Goal: Transaction & Acquisition: Purchase product/service

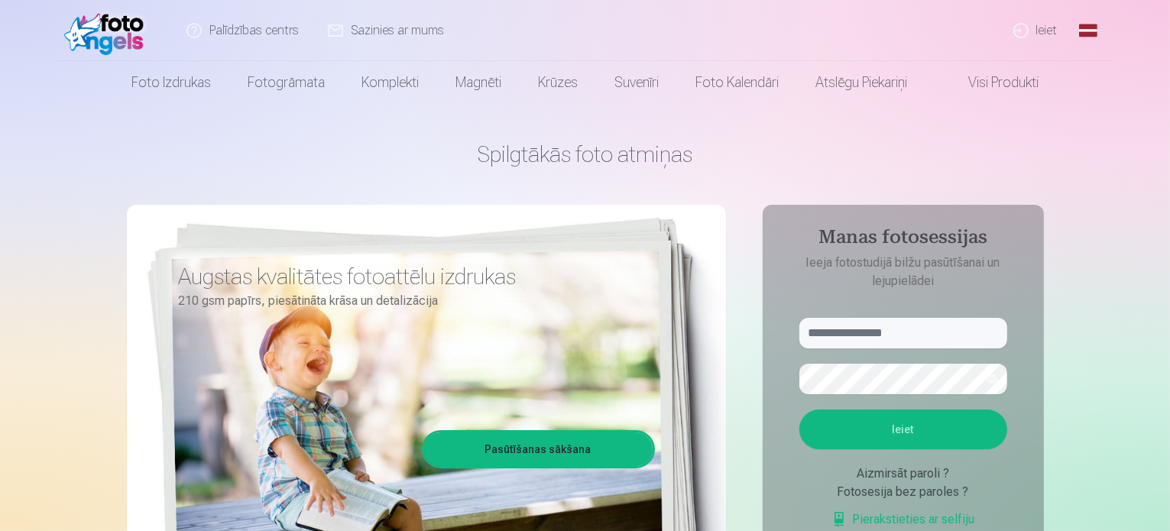
click at [1055, 33] on link "Ieiet" at bounding box center [1036, 30] width 73 height 61
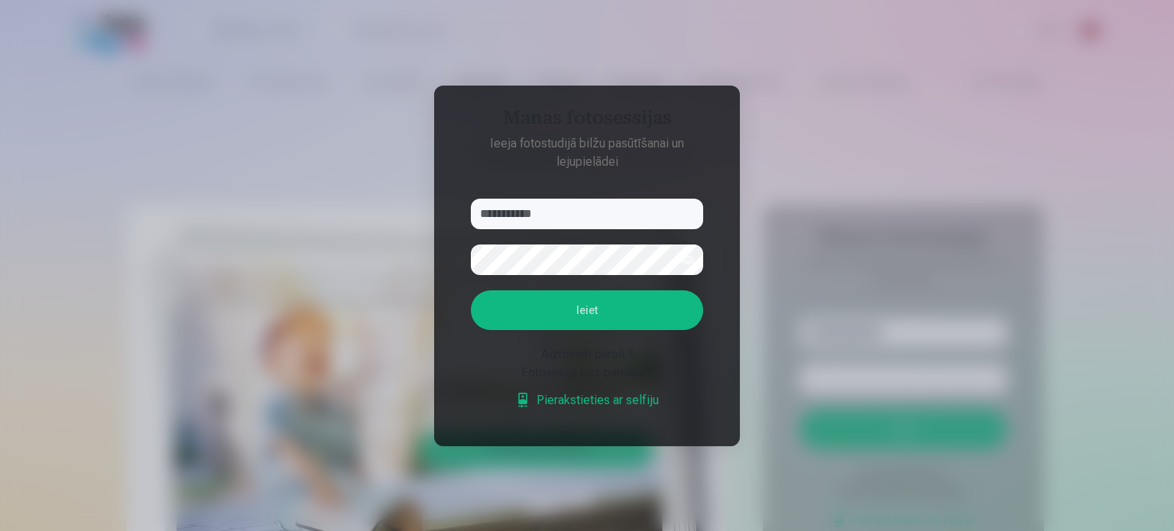
type input "**********"
click at [539, 313] on button "Ieiet" at bounding box center [587, 310] width 232 height 40
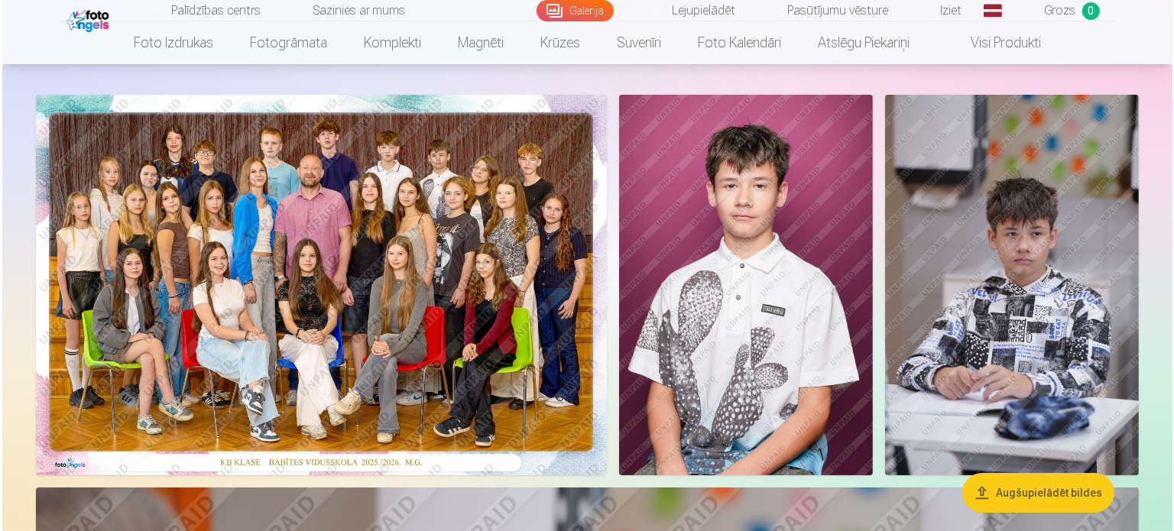
scroll to position [76, 0]
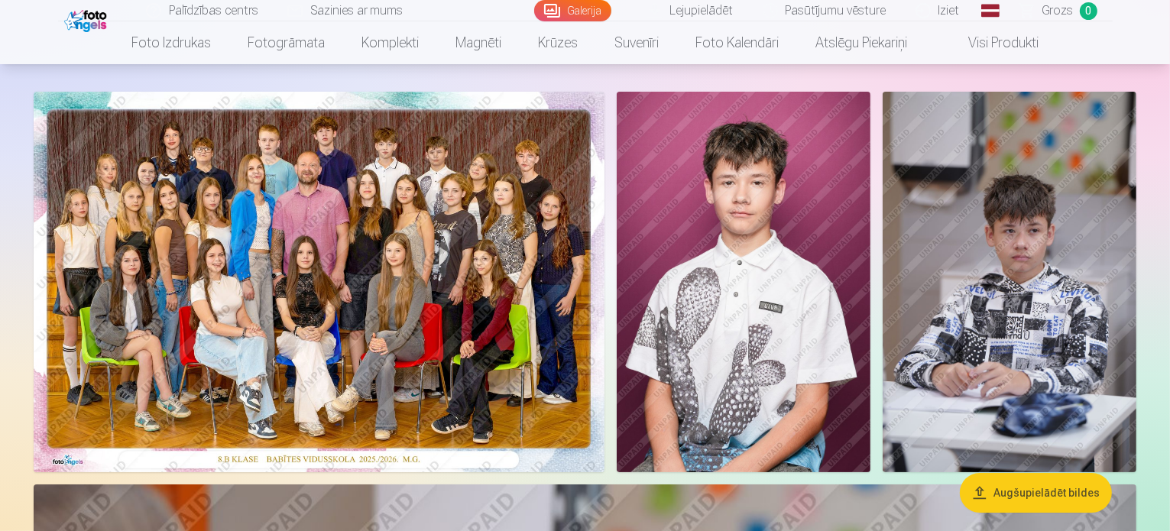
click at [870, 306] on img at bounding box center [744, 282] width 254 height 381
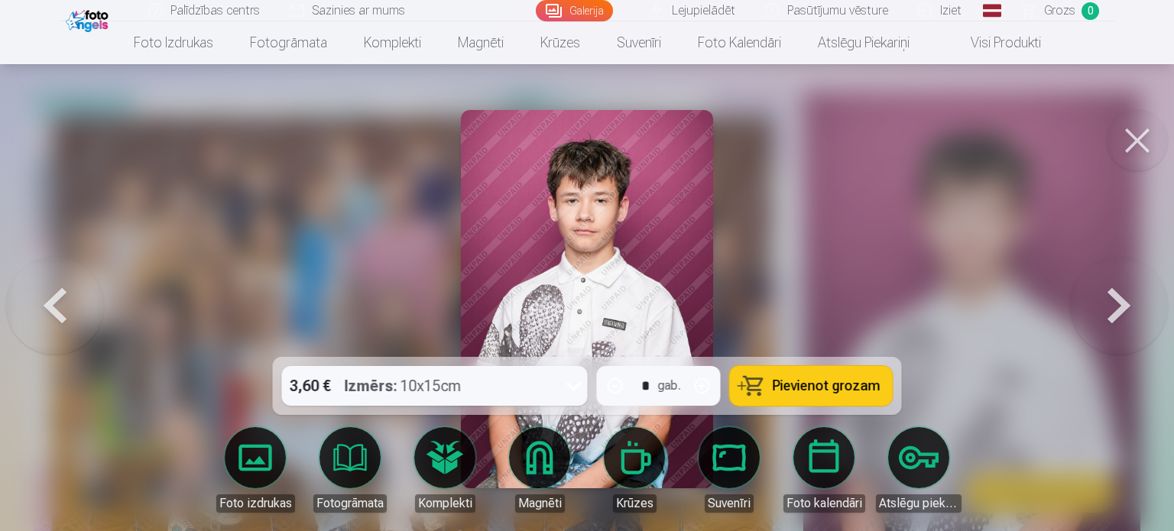
click at [546, 381] on div "3,60 € Izmērs : 10x15cm" at bounding box center [420, 386] width 277 height 40
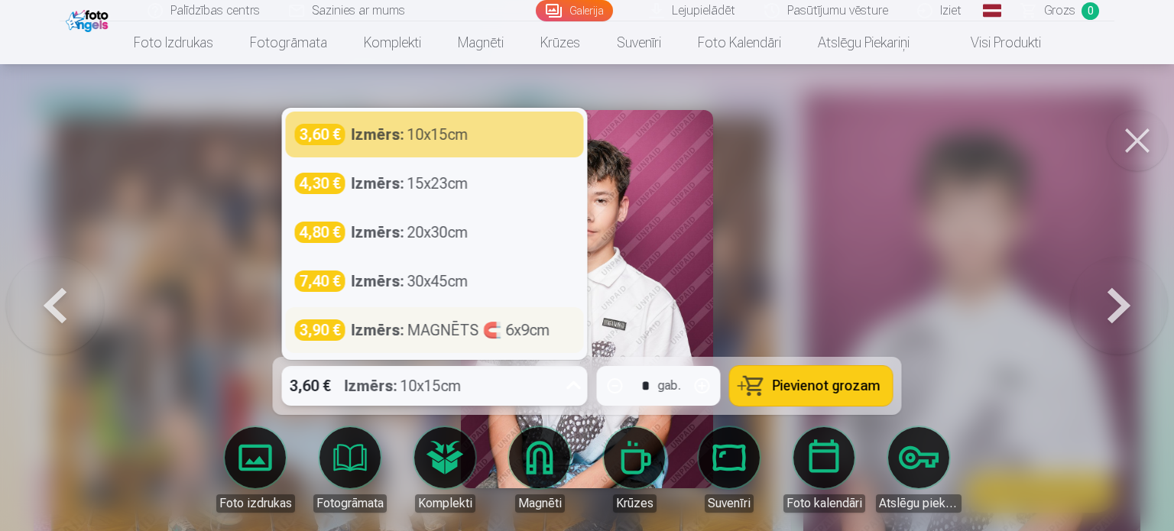
click at [533, 338] on div "Izmērs : MAGNĒTS 🧲 6x9cm" at bounding box center [451, 329] width 199 height 21
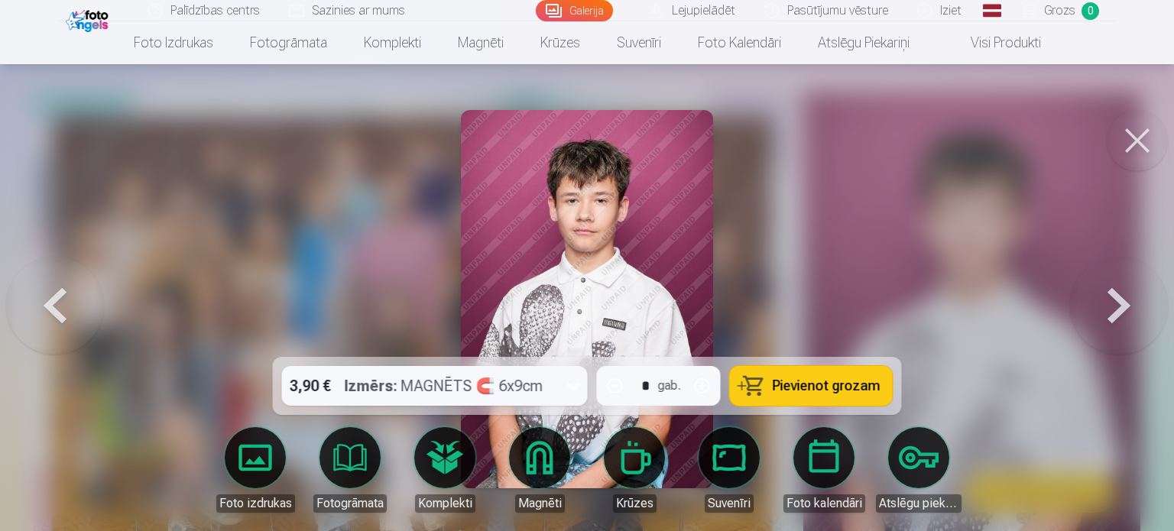
click at [707, 384] on button "button" at bounding box center [702, 386] width 37 height 37
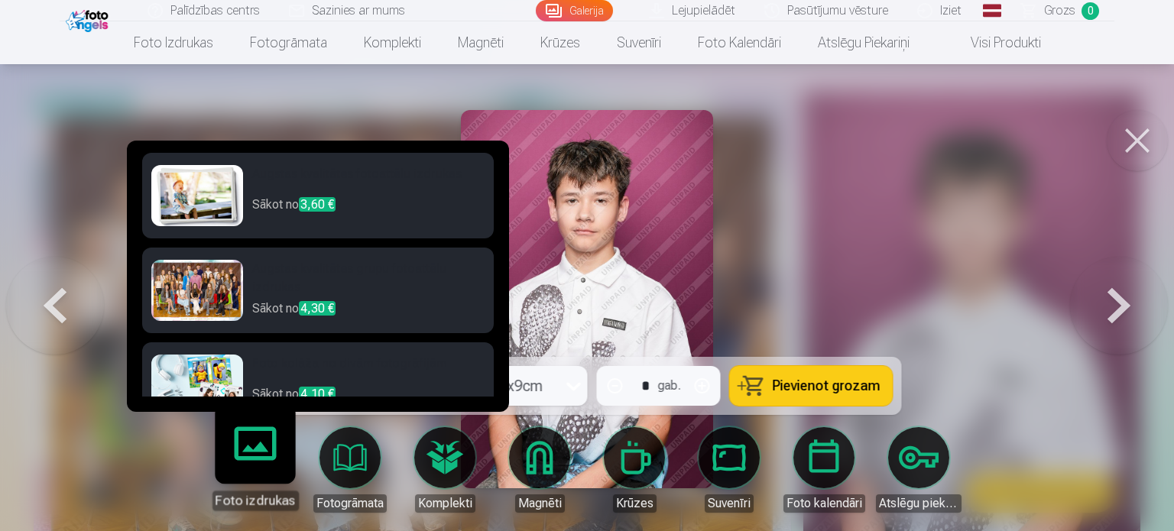
click at [245, 451] on link "Foto izdrukas" at bounding box center [255, 464] width 94 height 94
click at [242, 452] on link "Foto izdrukas" at bounding box center [255, 464] width 94 height 94
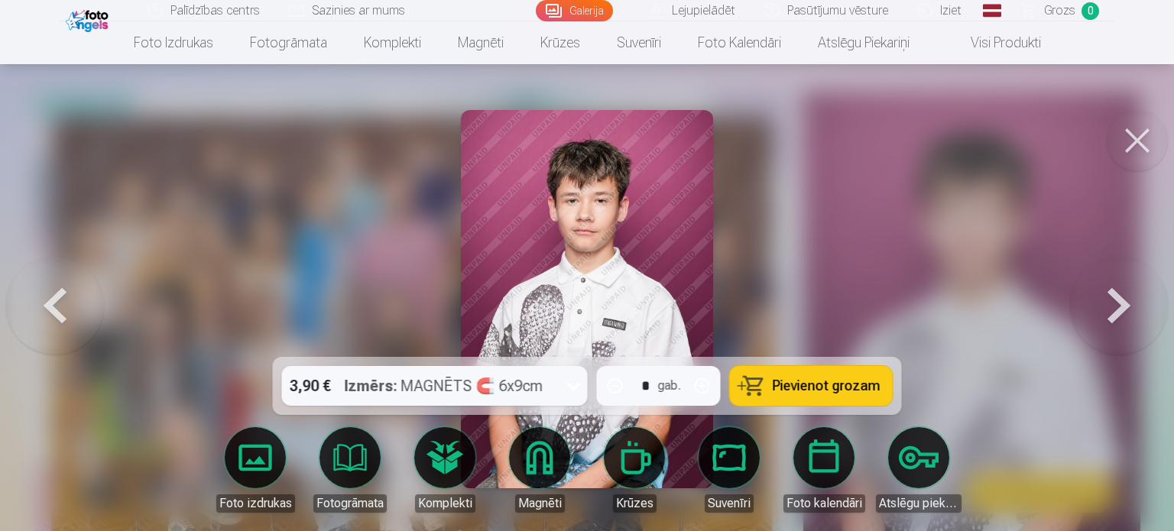
click at [802, 381] on span "Pievienot grozam" at bounding box center [827, 386] width 108 height 14
type input "*"
click at [1119, 126] on button at bounding box center [1137, 140] width 61 height 61
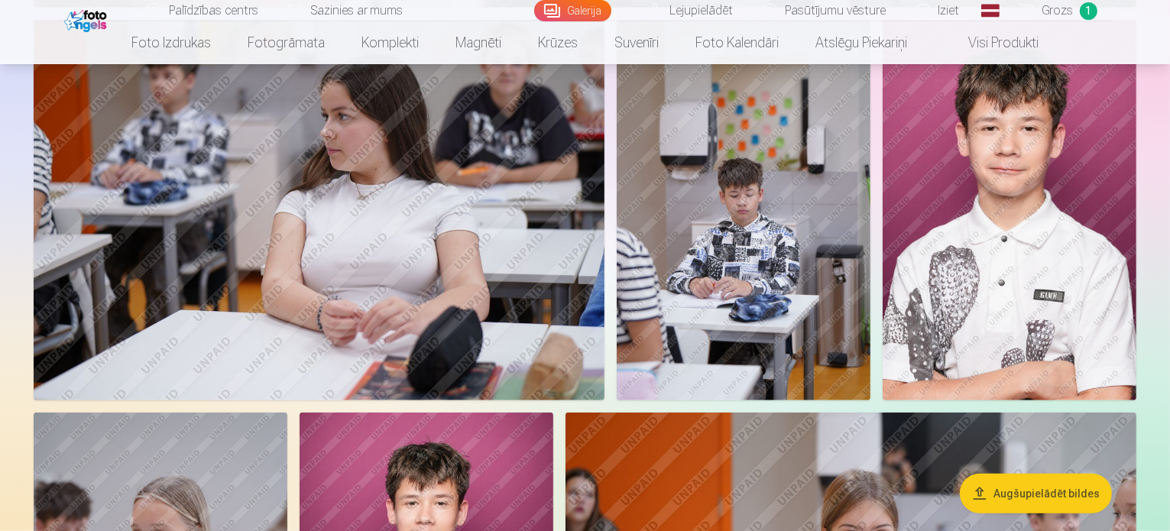
scroll to position [1299, 0]
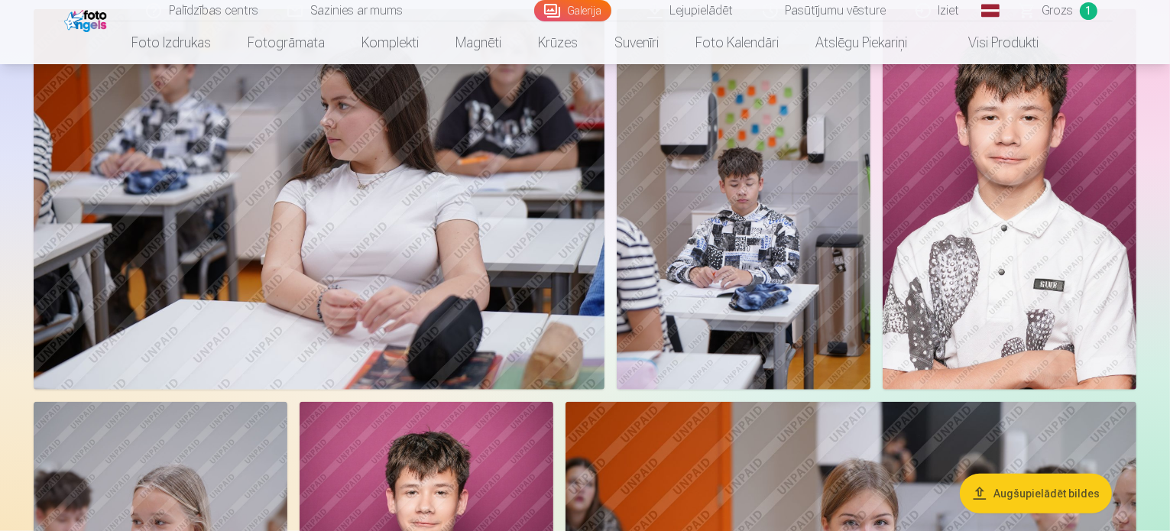
click at [1048, 494] on button "Augšupielādēt bildes" at bounding box center [1036, 493] width 152 height 40
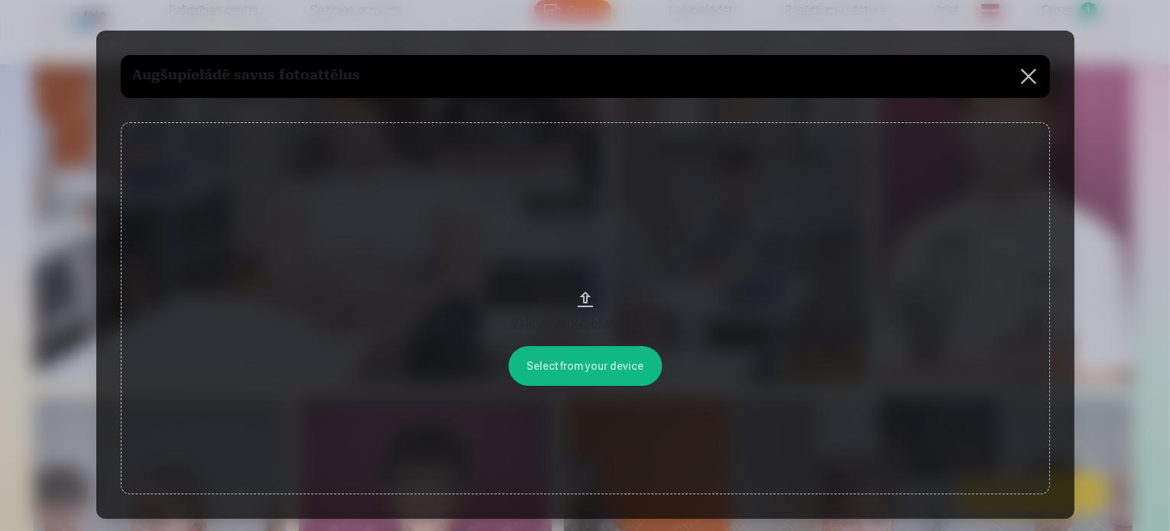
scroll to position [1302, 0]
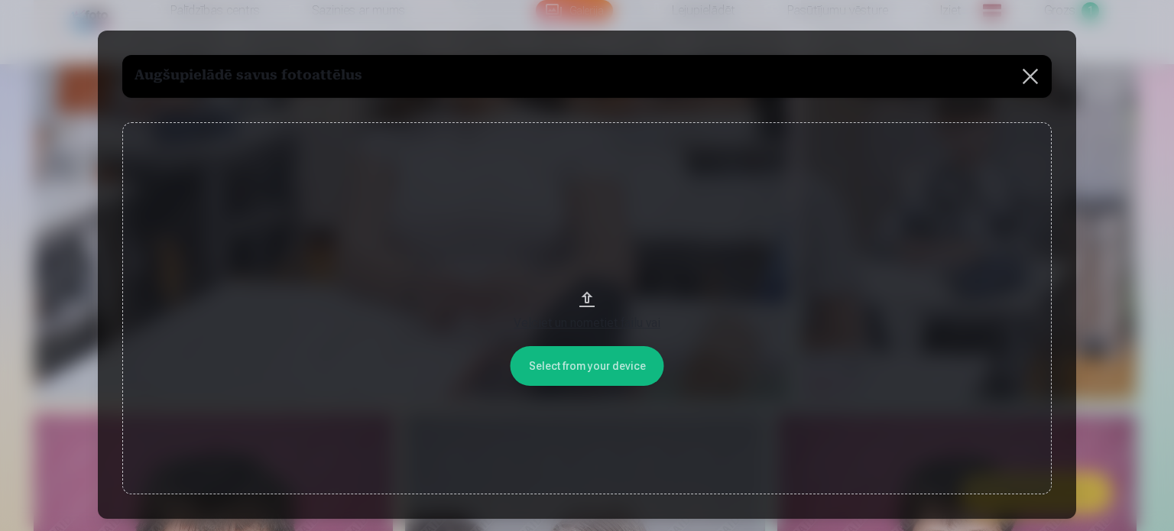
click at [625, 369] on button "Velciet un nometiet failu vai" at bounding box center [586, 308] width 929 height 372
click at [1036, 79] on button at bounding box center [1030, 76] width 43 height 43
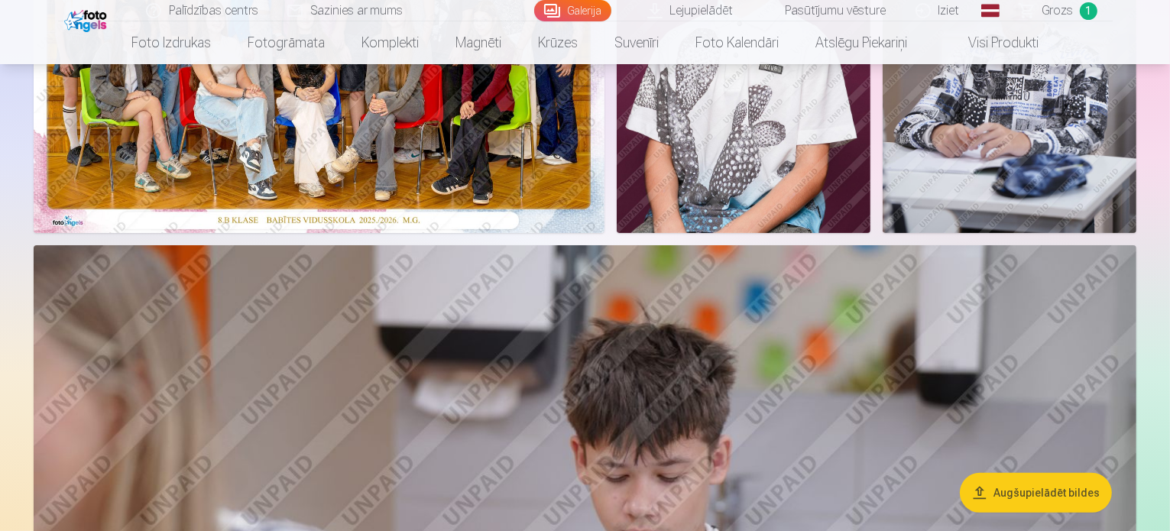
scroll to position [309, 0]
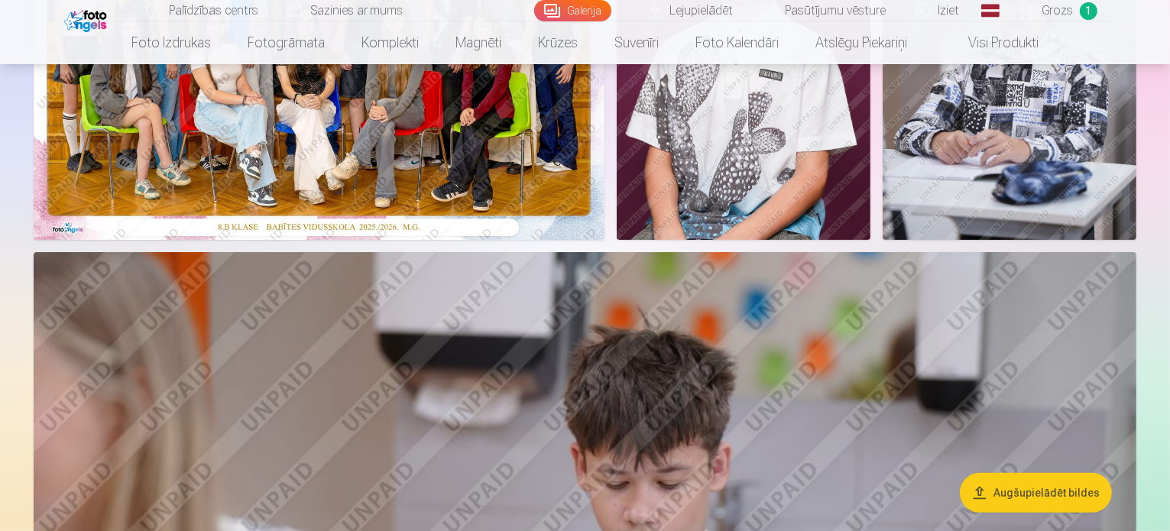
click at [1011, 488] on button "Augšupielādēt bildes" at bounding box center [1036, 493] width 152 height 40
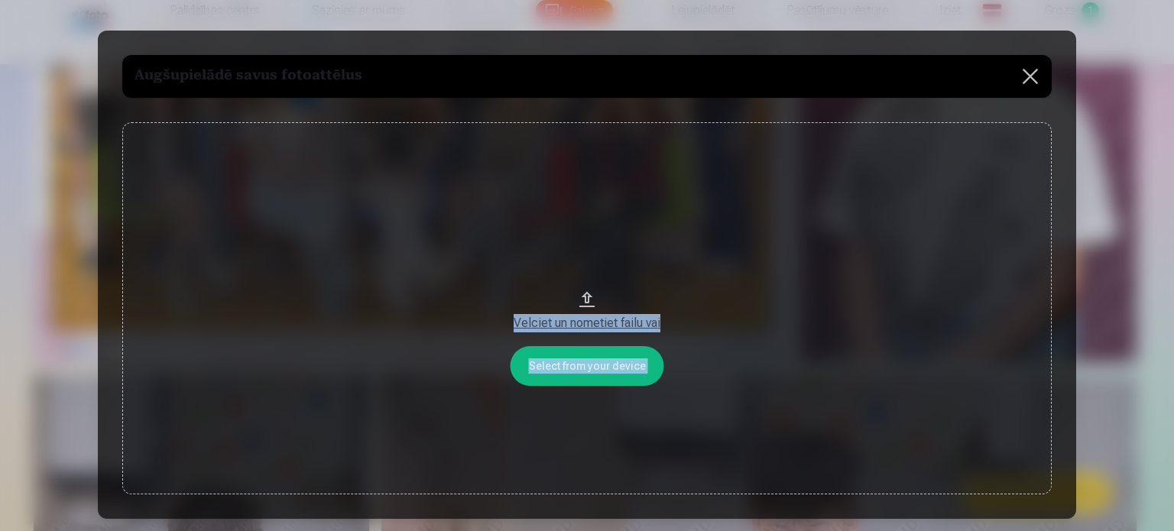
drag, startPoint x: 1088, startPoint y: 201, endPoint x: 835, endPoint y: 316, distance: 278.0
click at [835, 316] on div "​ Augšupielādē savus fotoattēlus Select from your device Velciet un nometiet fa…" at bounding box center [587, 320] width 1174 height 641
click at [549, 296] on button "Velciet un nometiet failu vai" at bounding box center [586, 308] width 929 height 372
click at [594, 369] on button "Velciet un nometiet failu vai" at bounding box center [586, 308] width 929 height 372
click at [1029, 80] on button at bounding box center [1030, 76] width 43 height 43
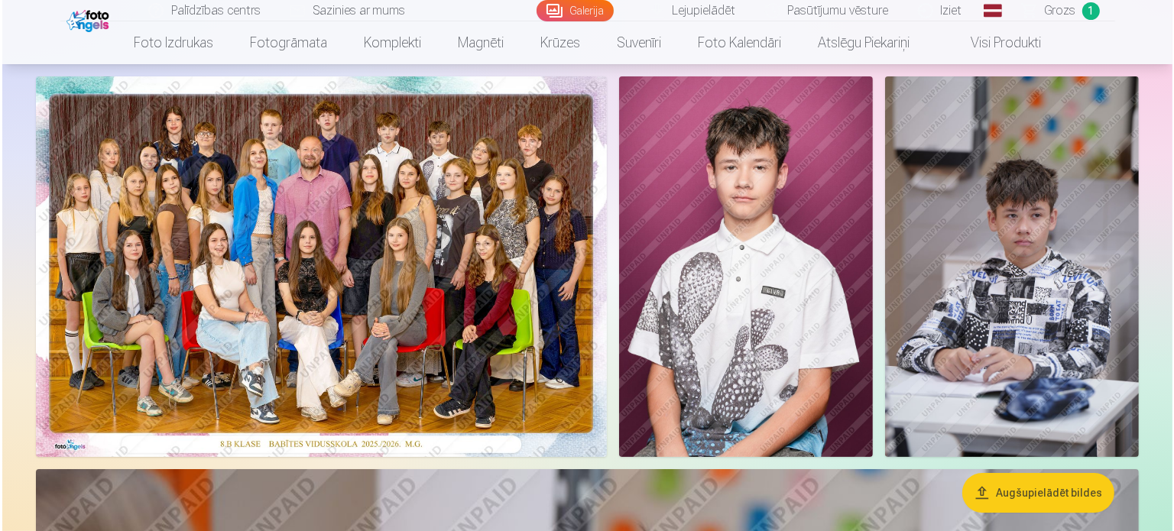
scroll to position [156, 0]
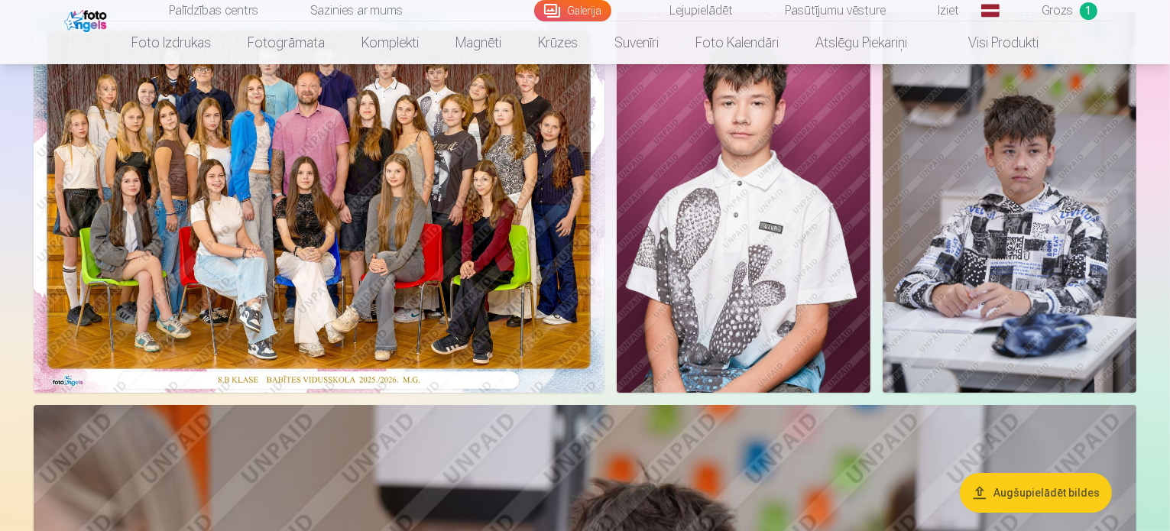
click at [870, 332] on img at bounding box center [744, 202] width 254 height 381
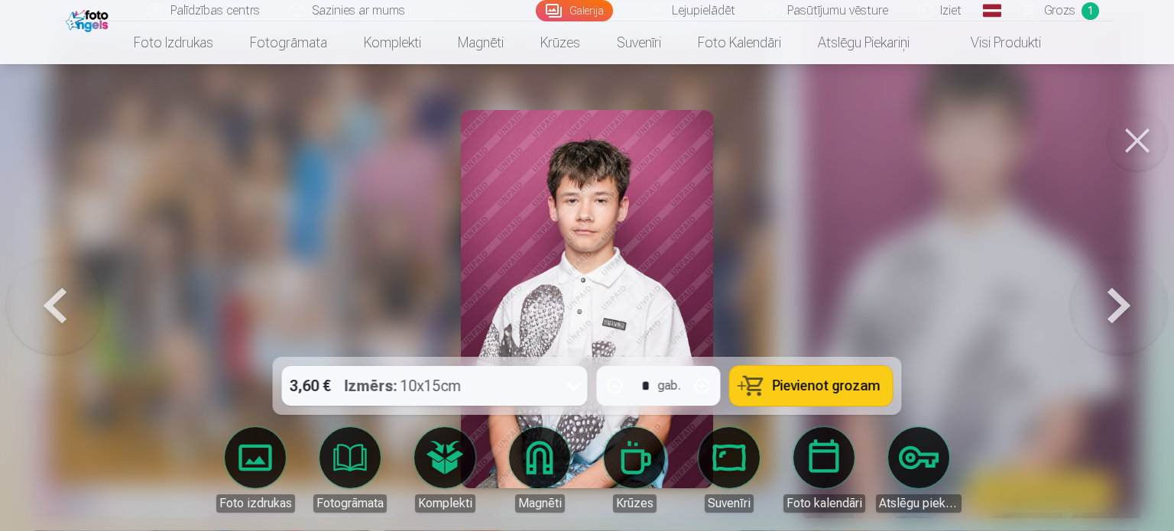
click at [1070, 11] on span "Grozs" at bounding box center [1059, 11] width 31 height 18
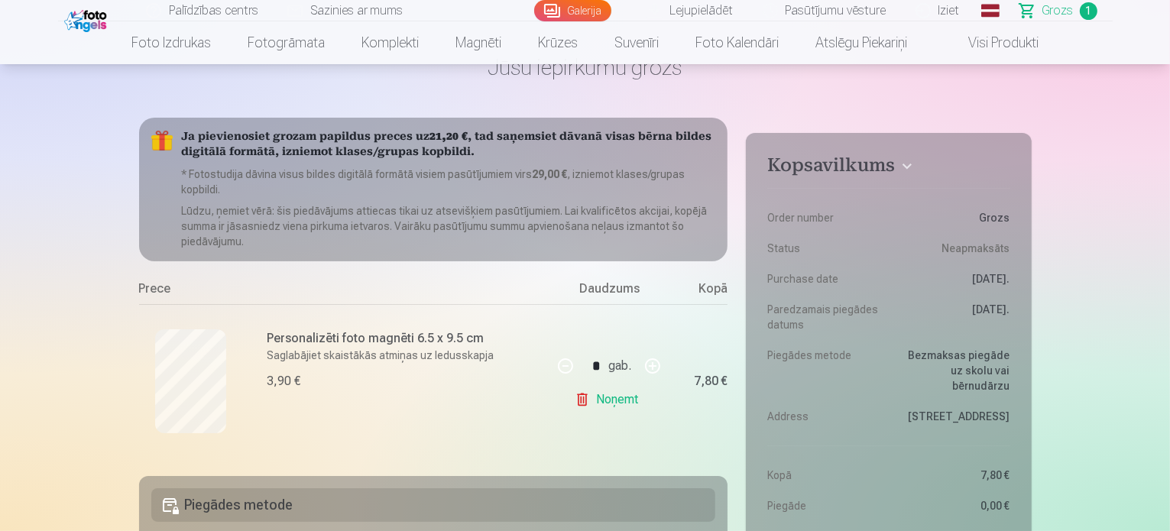
scroll to position [76, 0]
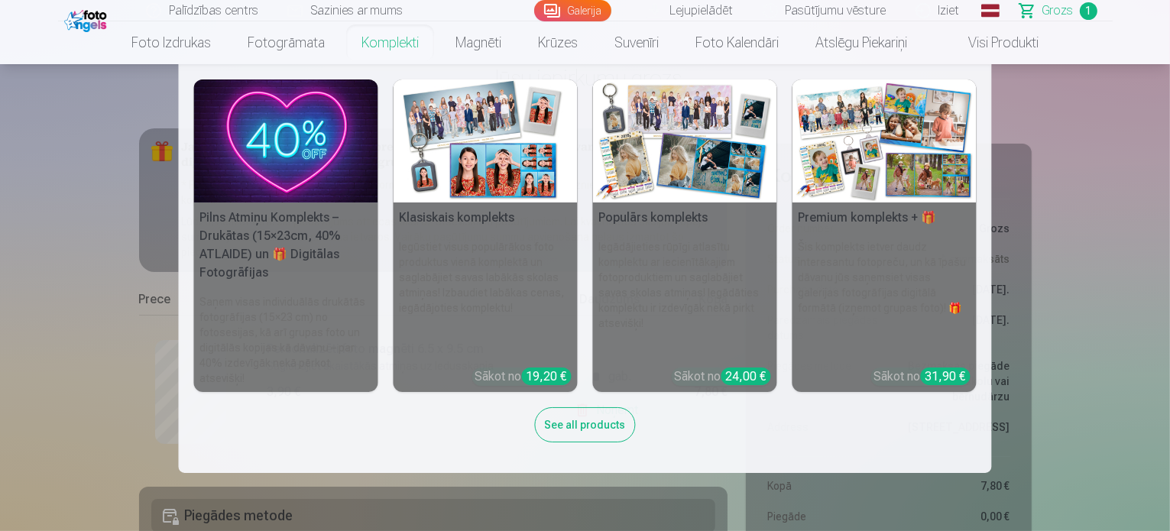
click at [395, 42] on link "Komplekti" at bounding box center [390, 42] width 94 height 43
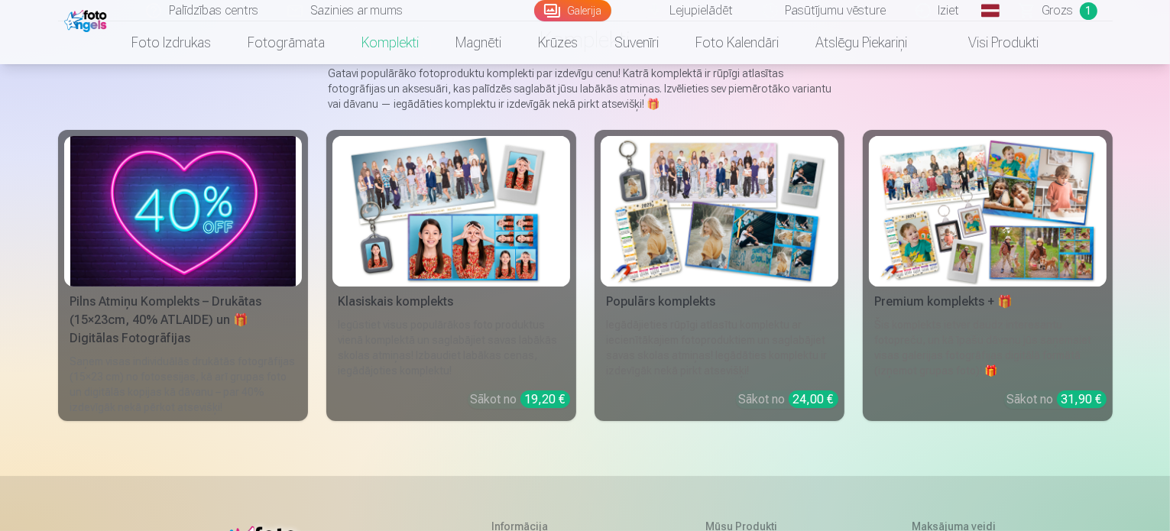
scroll to position [76, 0]
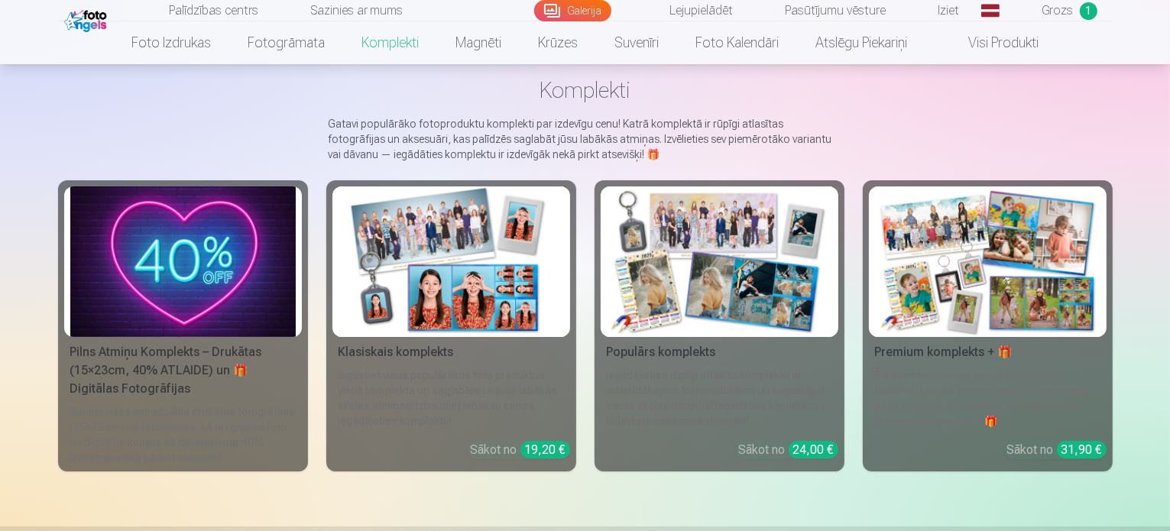
click at [1024, 257] on img at bounding box center [987, 261] width 225 height 151
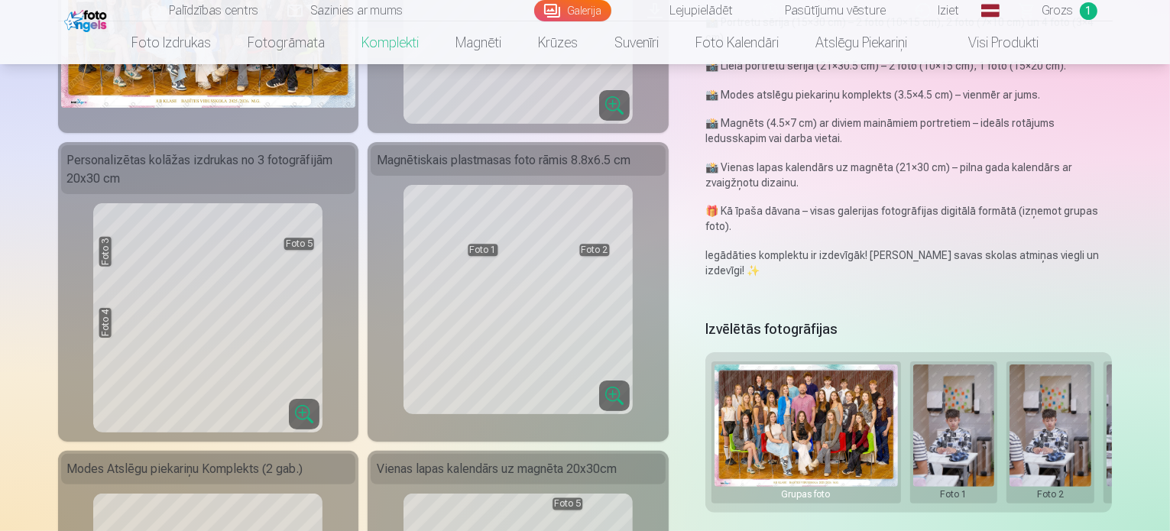
scroll to position [306, 0]
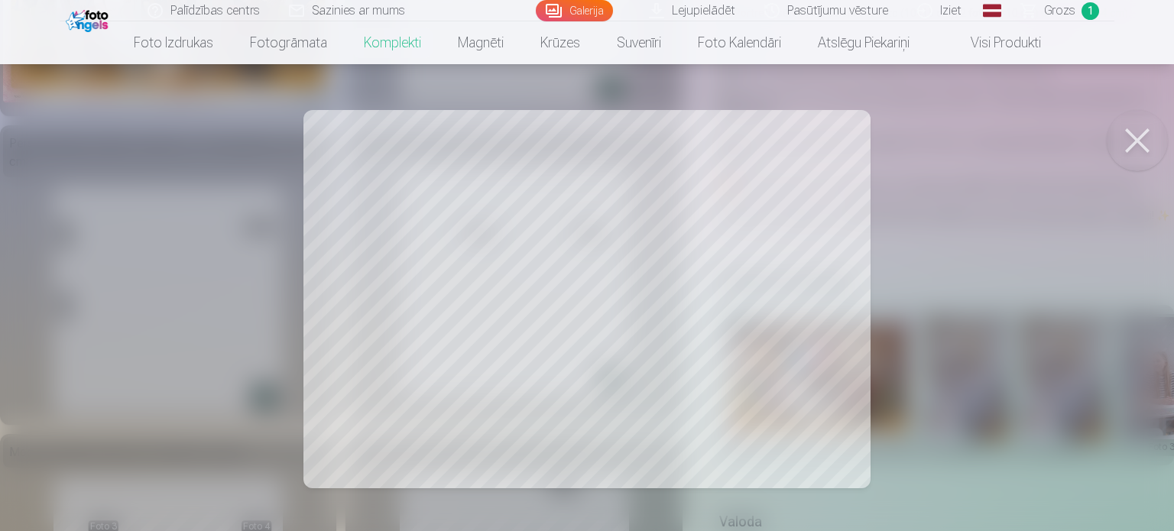
click at [460, 274] on div at bounding box center [587, 265] width 1174 height 531
click at [1137, 142] on button at bounding box center [1137, 140] width 61 height 61
drag, startPoint x: 1140, startPoint y: 144, endPoint x: 1136, endPoint y: 151, distance: 7.9
click at [1140, 146] on button at bounding box center [1137, 140] width 61 height 61
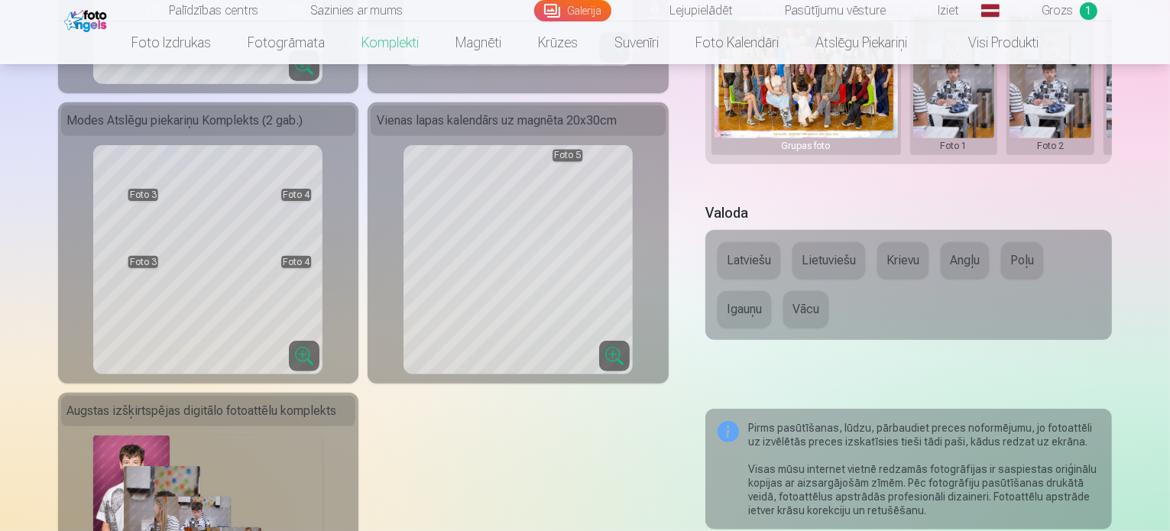
scroll to position [688, 0]
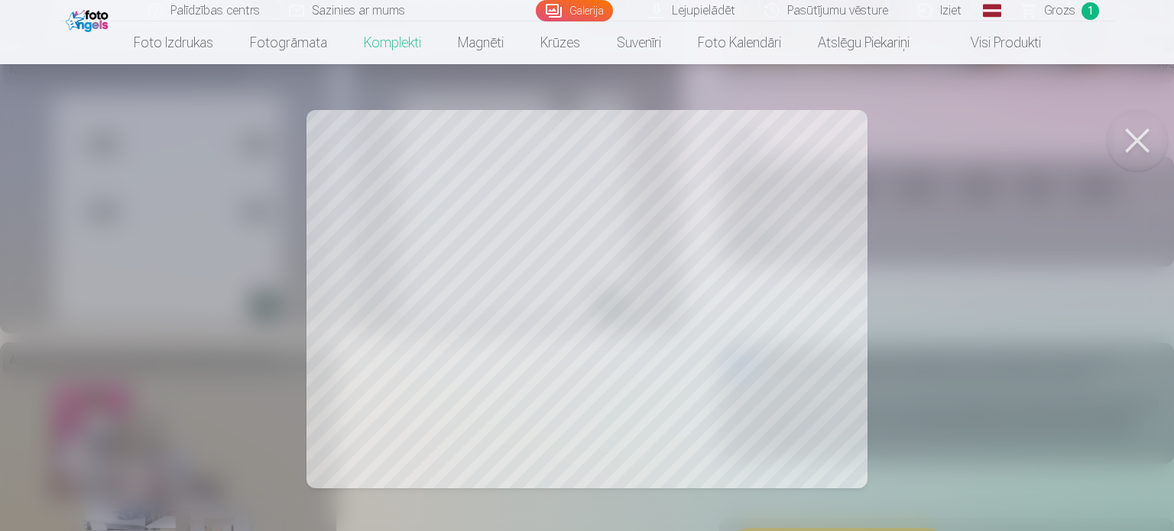
click at [1140, 141] on button at bounding box center [1137, 140] width 61 height 61
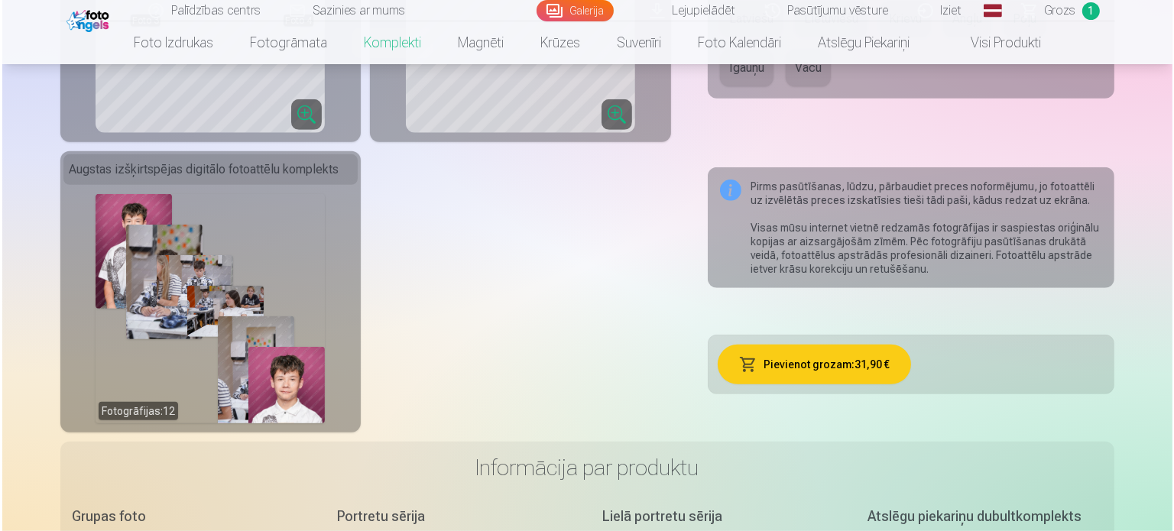
scroll to position [994, 0]
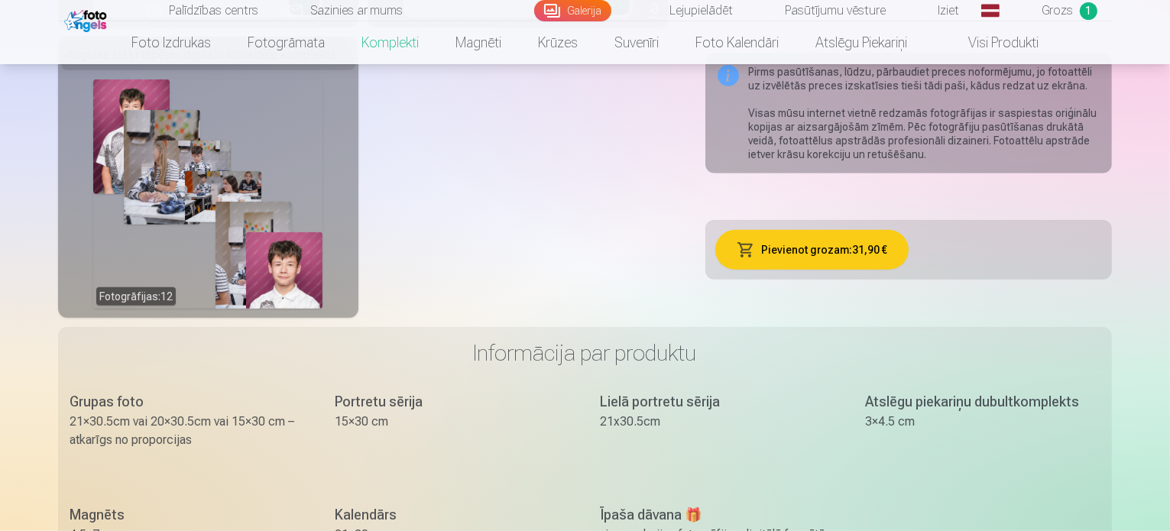
click at [187, 189] on div "Fotogrāfijas : 12" at bounding box center [207, 193] width 229 height 229
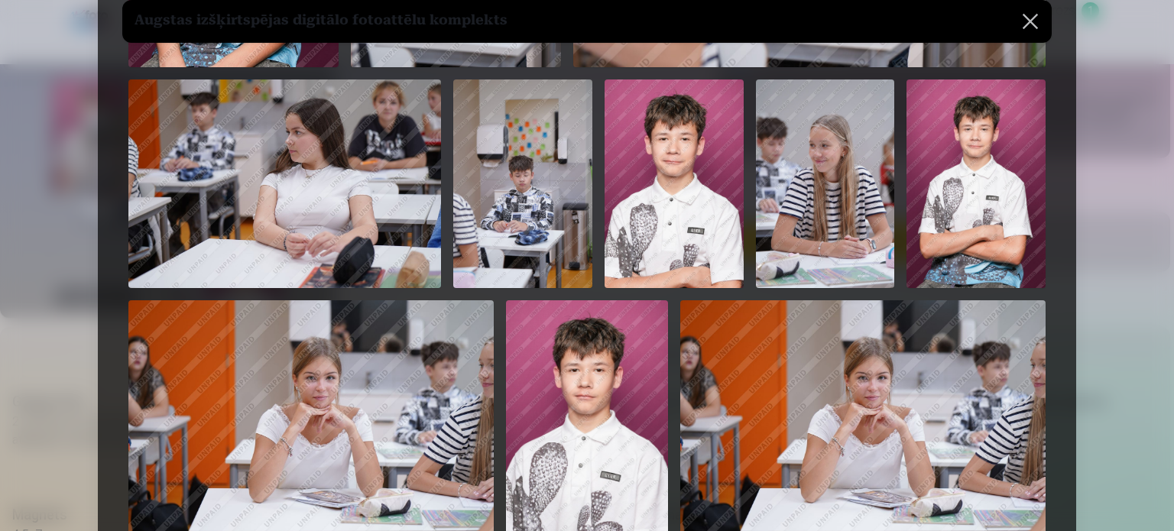
scroll to position [535, 0]
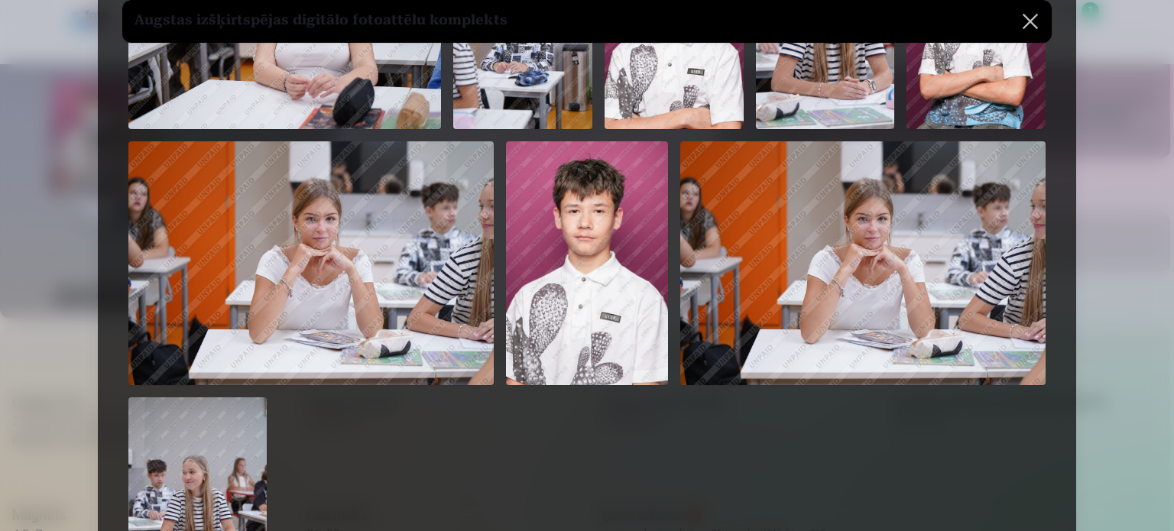
click at [880, 277] on img at bounding box center [862, 262] width 365 height 243
click at [348, 251] on img at bounding box center [310, 262] width 365 height 243
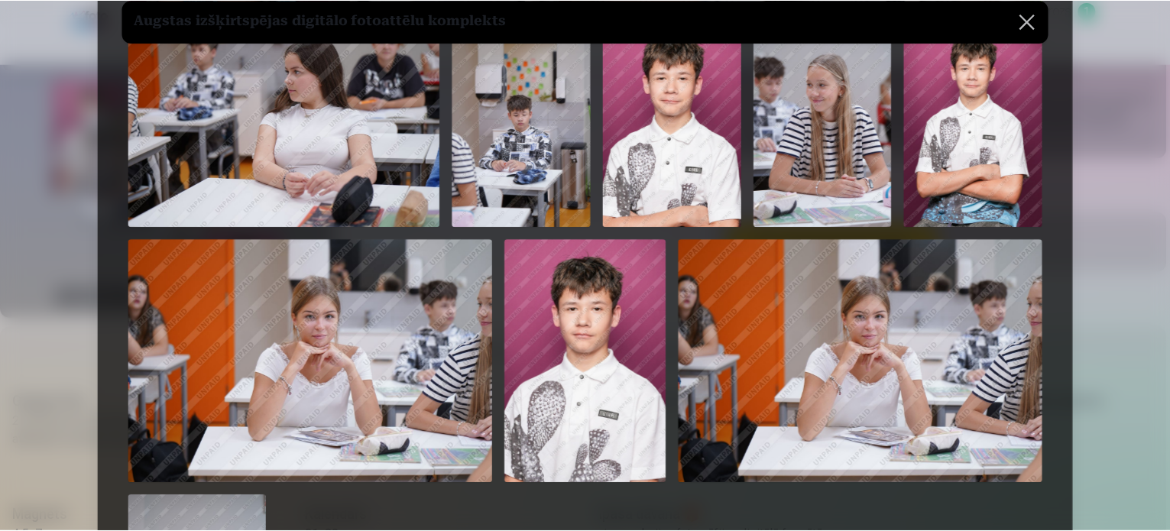
scroll to position [459, 0]
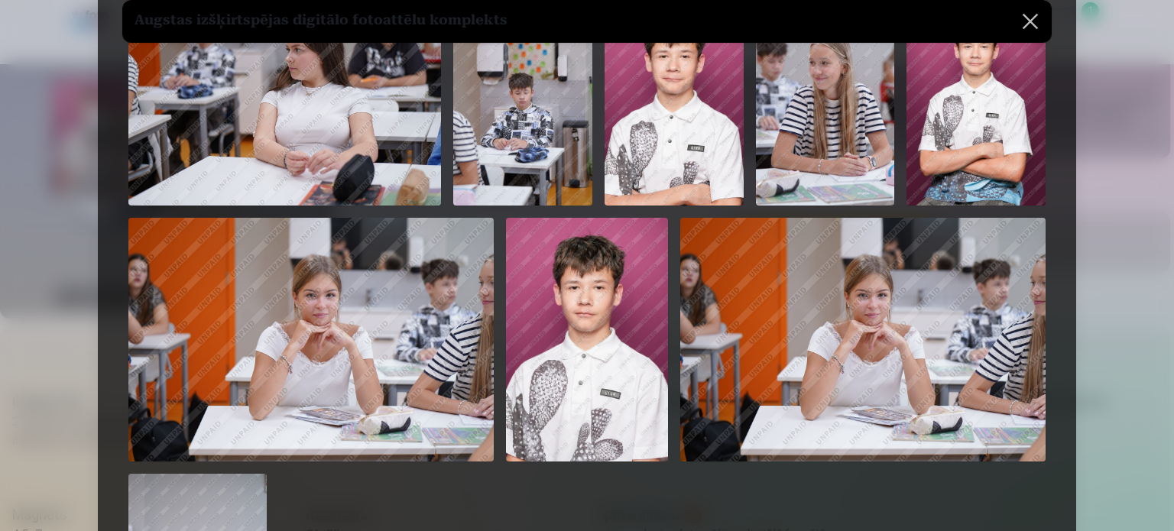
click at [817, 117] on img at bounding box center [825, 101] width 139 height 209
click at [1036, 17] on button at bounding box center [1030, 21] width 43 height 43
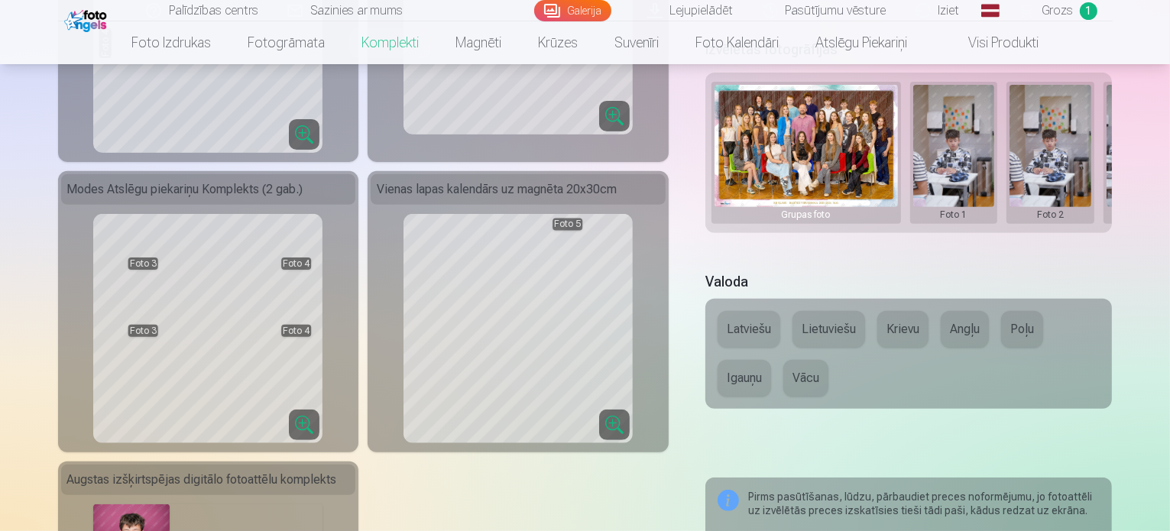
scroll to position [535, 0]
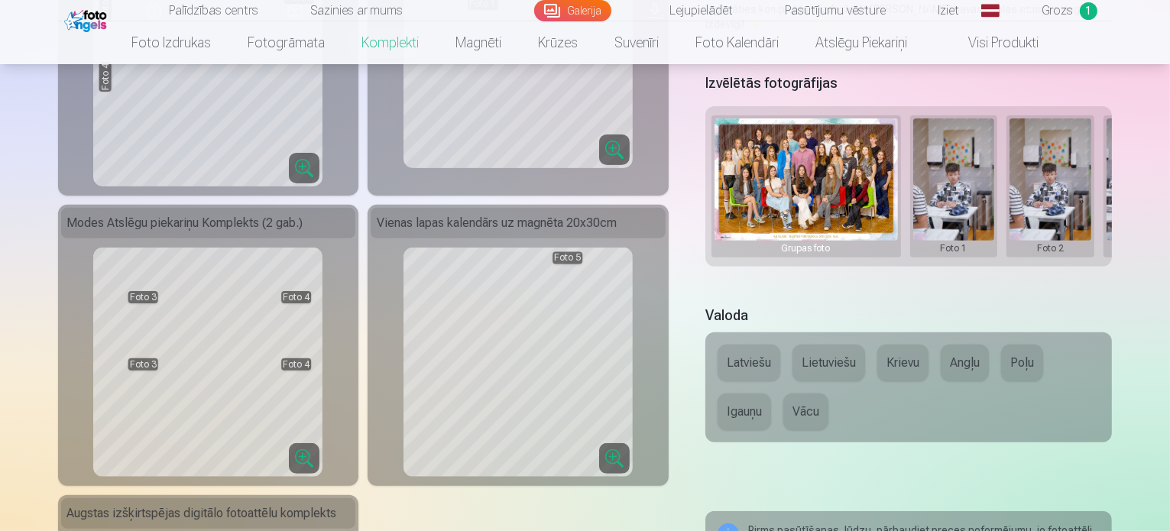
click at [949, 180] on button at bounding box center [954, 186] width 82 height 136
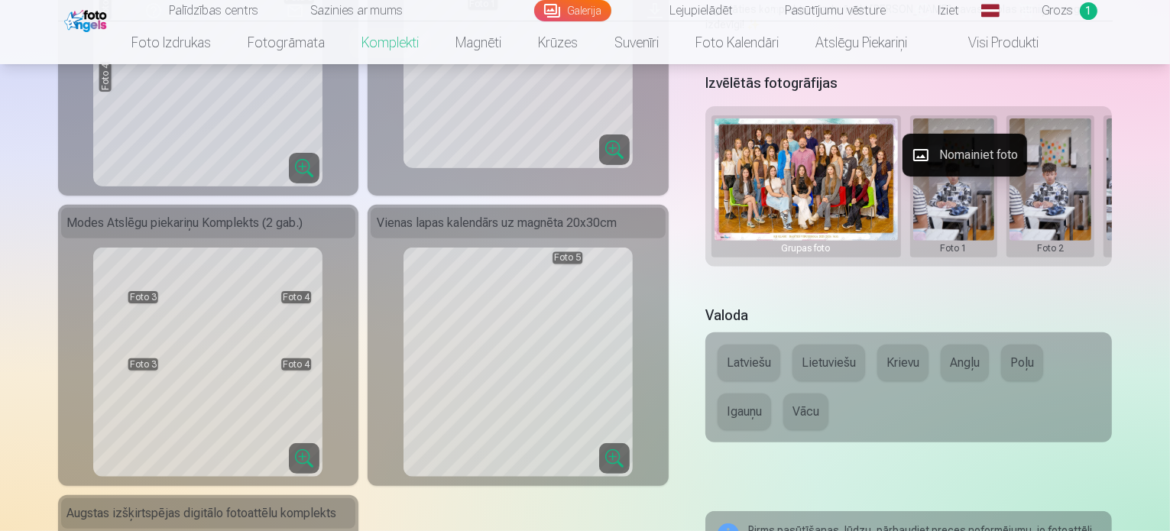
drag, startPoint x: 1012, startPoint y: 235, endPoint x: 1081, endPoint y: 231, distance: 69.7
click at [1081, 231] on div at bounding box center [585, 265] width 1170 height 531
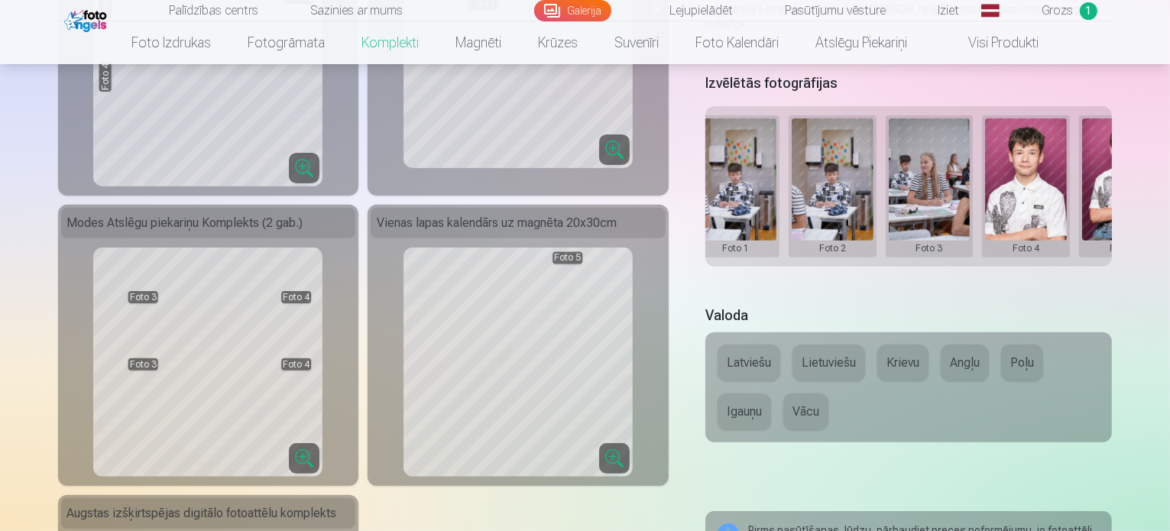
scroll to position [0, 232]
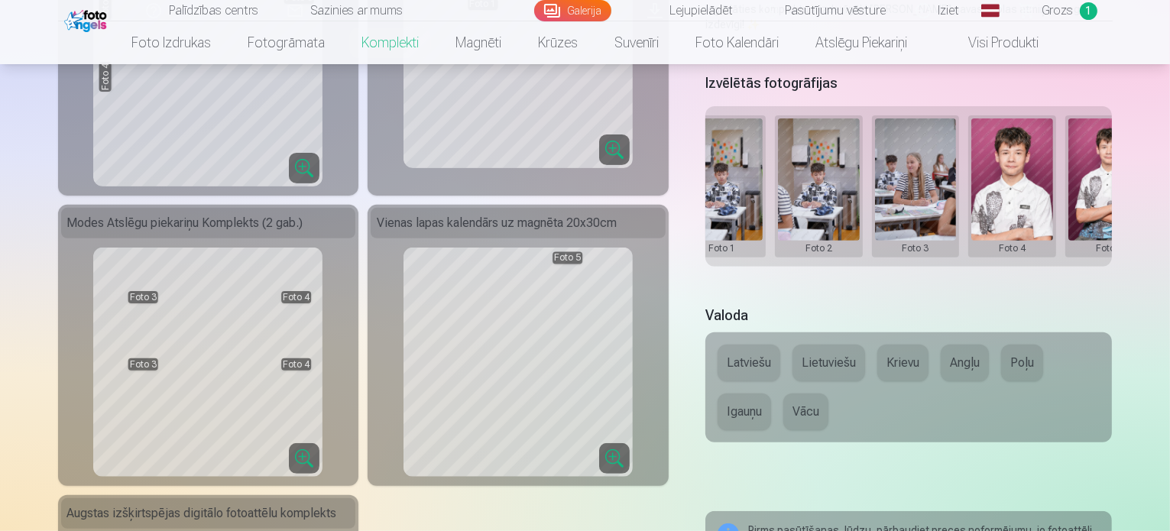
click at [1106, 152] on button at bounding box center [1109, 186] width 82 height 136
click at [1027, 154] on div at bounding box center [585, 265] width 1170 height 531
click at [1117, 145] on button at bounding box center [1109, 186] width 82 height 136
click at [1137, 181] on div at bounding box center [585, 265] width 1170 height 531
click at [1129, 189] on button at bounding box center [1109, 186] width 82 height 136
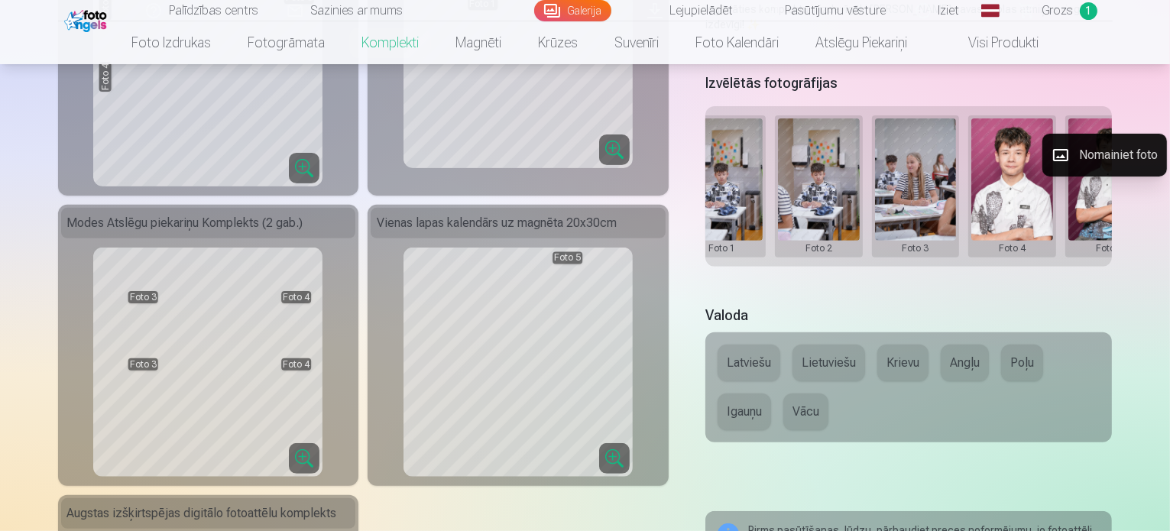
click at [1127, 198] on div at bounding box center [585, 265] width 1170 height 531
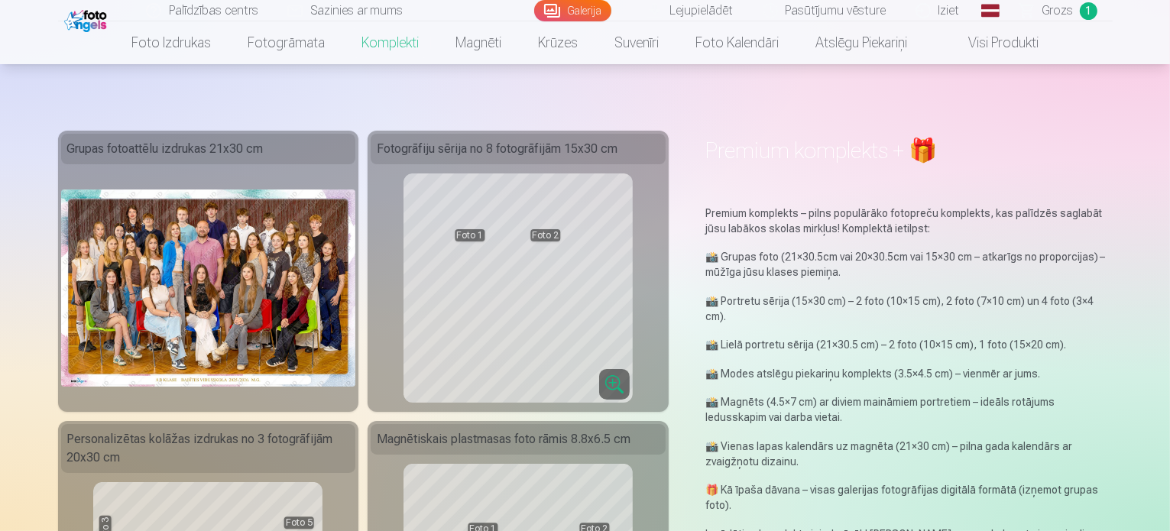
scroll to position [0, 0]
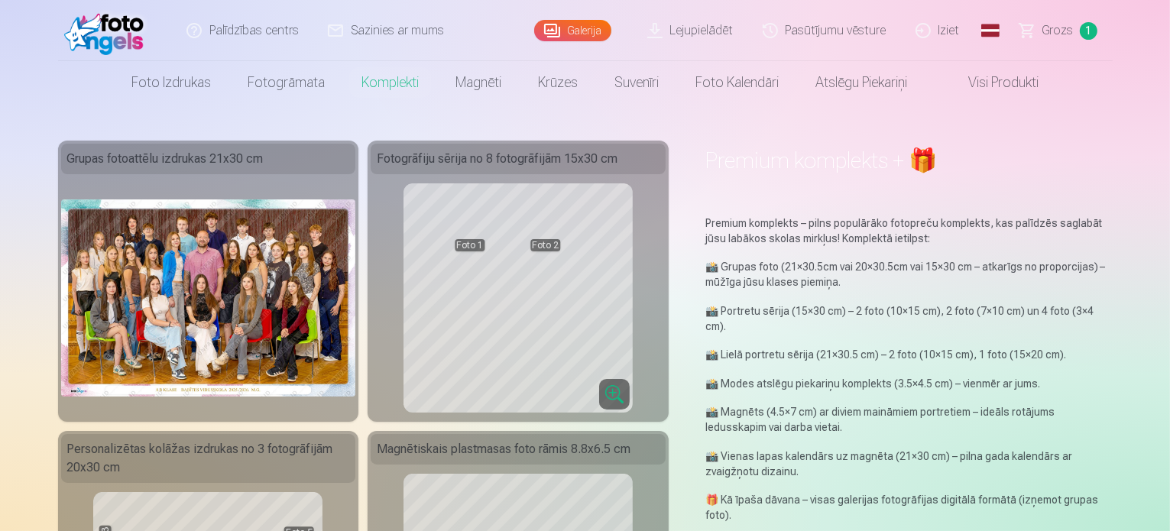
click at [1071, 33] on span "Grozs" at bounding box center [1057, 30] width 31 height 18
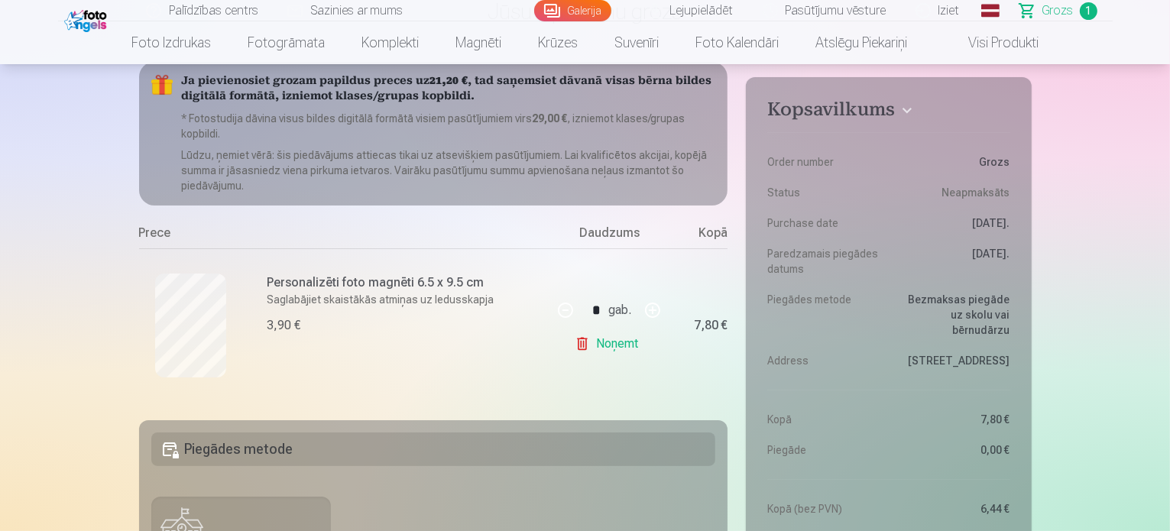
scroll to position [153, 0]
